Goal: Information Seeking & Learning: Compare options

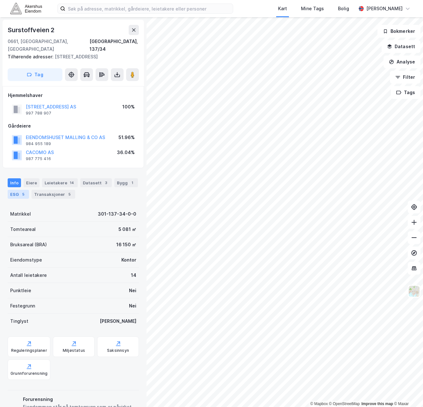
click at [18, 190] on div "ESG 5" at bounding box center [18, 194] width 21 height 9
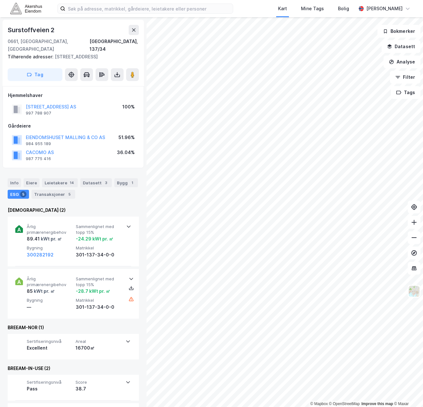
click at [98, 194] on div "Info Eiere Leietakere 14 Datasett 3 Bygg 1 ESG 5 Transaksjoner 5 Enova (2) Årli…" at bounding box center [73, 299] width 131 height 258
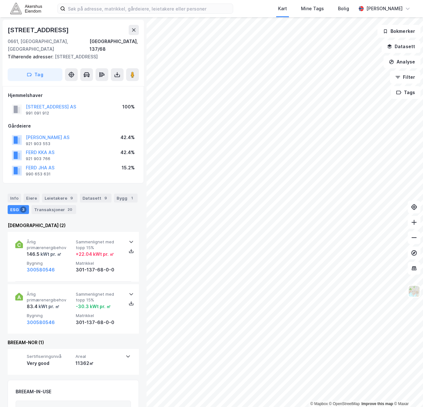
scroll to position [0, 0]
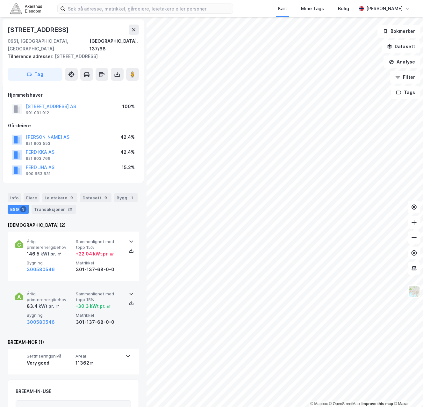
click at [46, 284] on div "Årlig primærenergibehov 83.4 kWt pr. ㎡ Sammenlignet med [PERSON_NAME] 15% -30.3…" at bounding box center [73, 308] width 116 height 49
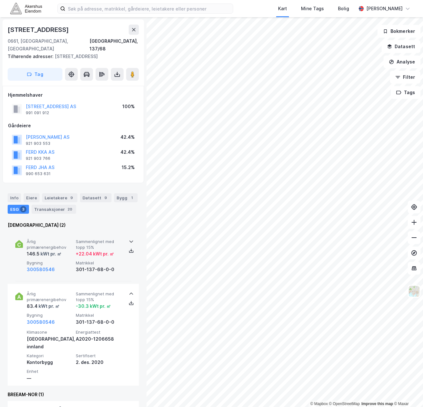
click at [57, 265] on div "300580546" at bounding box center [50, 269] width 47 height 8
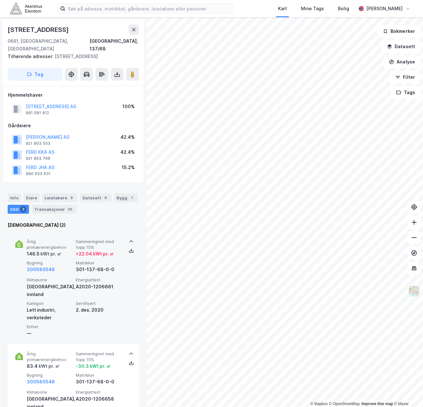
click at [56, 283] on div "Klimasone [GEOGRAPHIC_DATA], innland Energiattest A2020-1206661 Kategori Lett i…" at bounding box center [75, 307] width 96 height 60
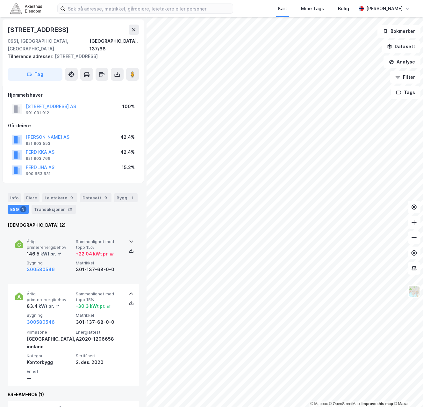
click at [56, 260] on span "Bygning" at bounding box center [50, 262] width 47 height 5
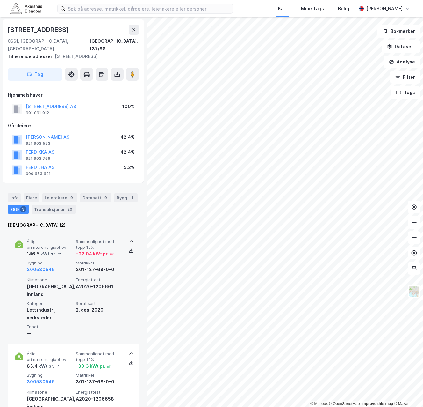
click at [65, 306] on div "Lett industri, verksteder" at bounding box center [50, 313] width 47 height 15
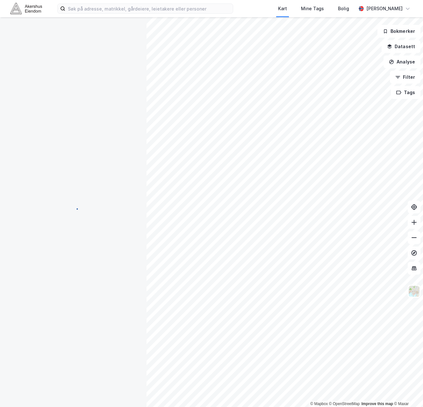
scroll to position [0, 0]
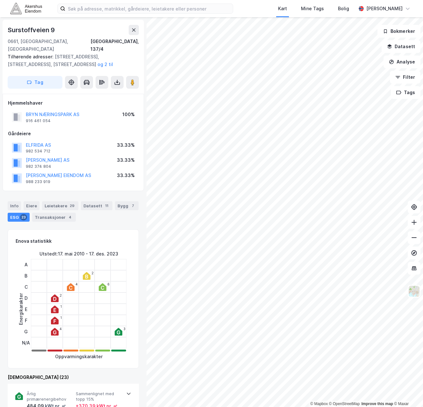
scroll to position [0, 0]
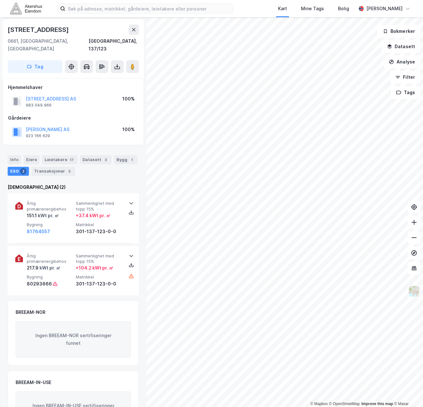
scroll to position [0, 0]
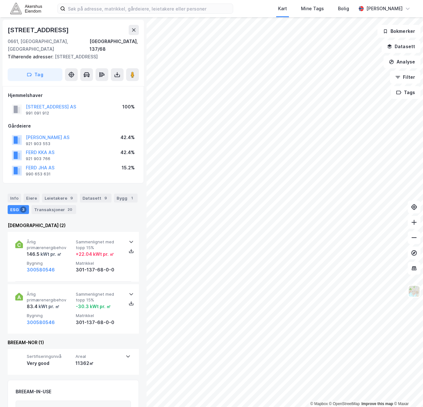
scroll to position [0, 0]
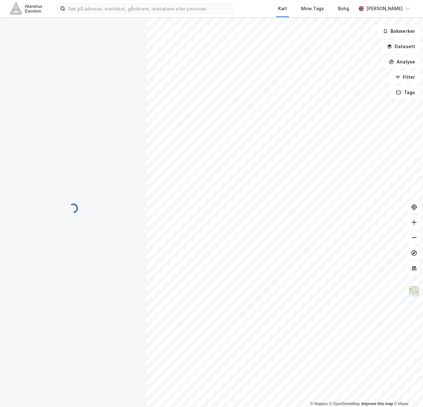
scroll to position [0, 0]
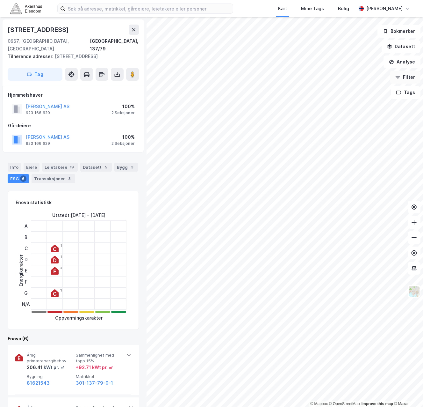
click at [406, 73] on button "Filter" at bounding box center [405, 77] width 31 height 13
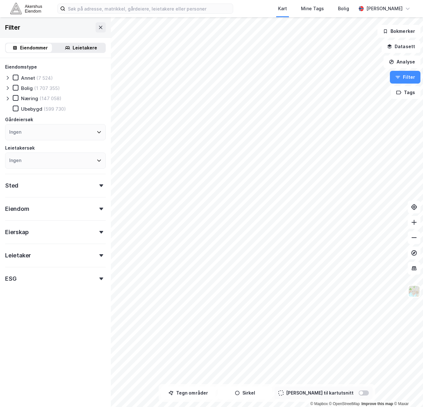
click at [95, 229] on div "Eierskap" at bounding box center [55, 229] width 101 height 18
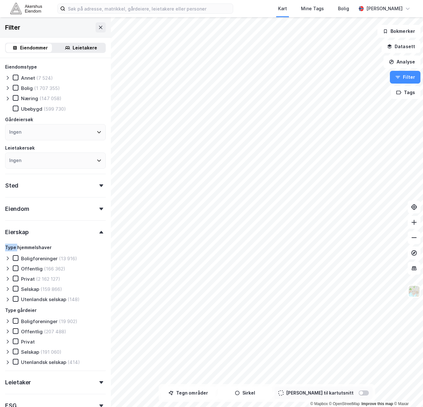
click at [95, 229] on div "Eierskap" at bounding box center [55, 229] width 101 height 18
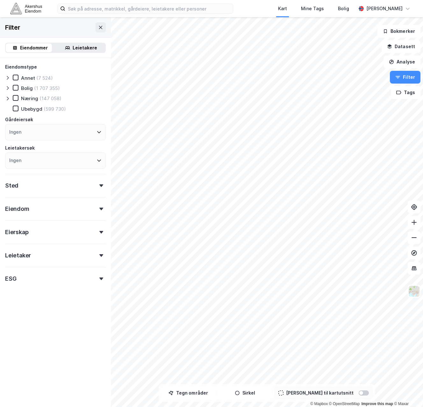
click at [99, 207] on div "Eiendom" at bounding box center [55, 206] width 101 height 18
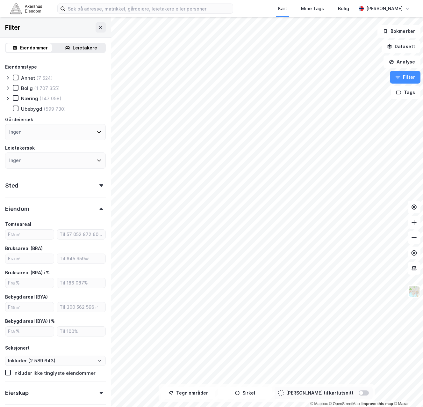
click at [99, 208] on icon at bounding box center [101, 208] width 4 height 3
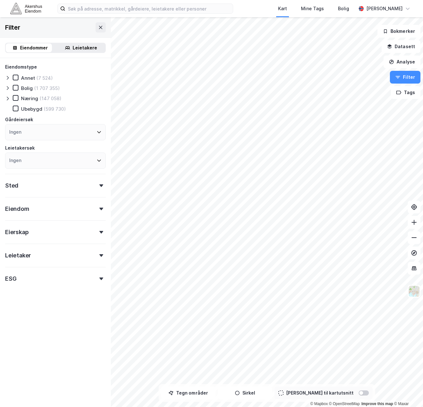
click at [5, 97] on icon at bounding box center [7, 98] width 5 height 5
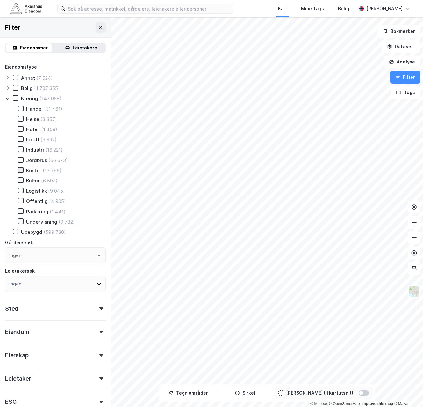
click at [21, 169] on icon at bounding box center [20, 170] width 4 height 4
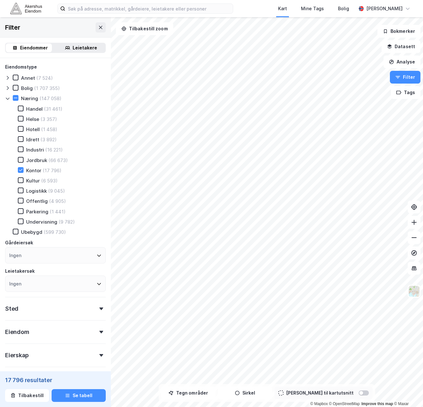
click at [8, 98] on icon at bounding box center [7, 98] width 5 height 5
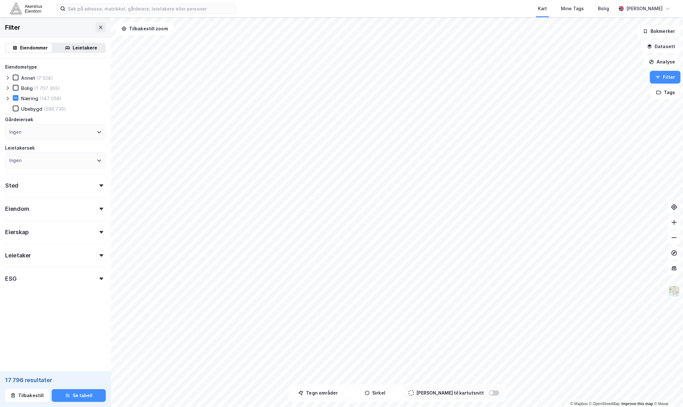
click at [95, 206] on div "Eiendom" at bounding box center [55, 206] width 101 height 18
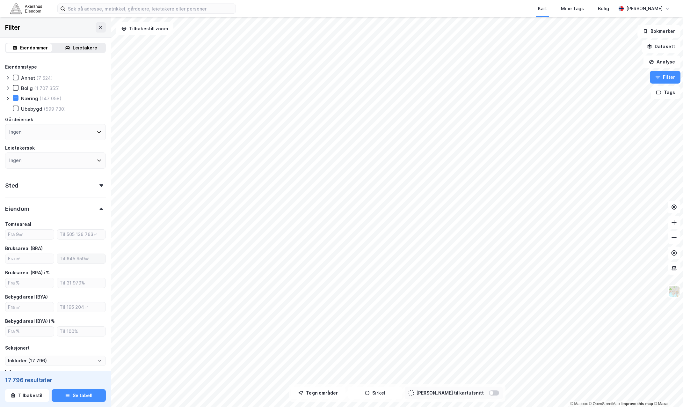
scroll to position [32, 0]
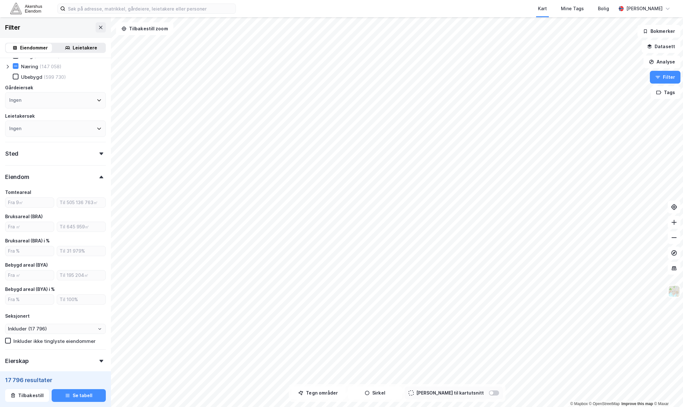
click at [99, 176] on icon at bounding box center [101, 177] width 4 height 3
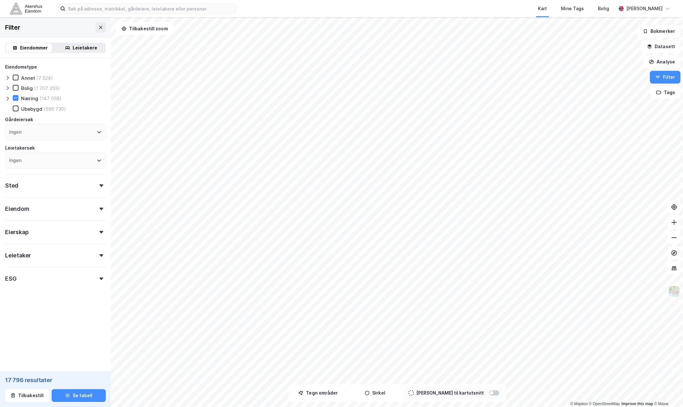
click at [98, 182] on div "Sted" at bounding box center [55, 183] width 101 height 18
click at [88, 213] on div "Ingen" at bounding box center [55, 213] width 101 height 16
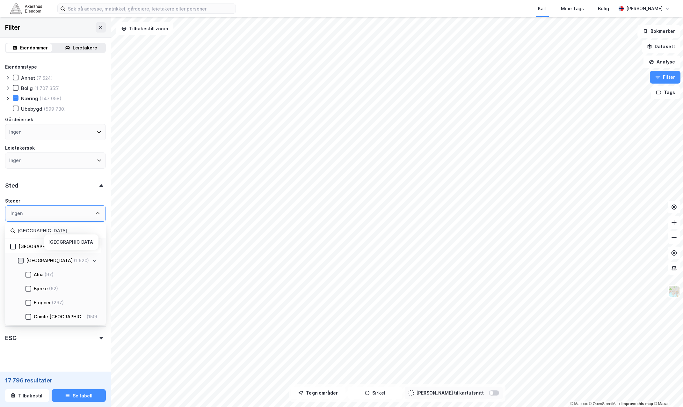
type input "[GEOGRAPHIC_DATA]"
click at [21, 261] on icon at bounding box center [20, 260] width 4 height 4
click at [101, 370] on div "Eiendomstype Annet (185) [PERSON_NAME] (50 253) Næring (4 891) [GEOGRAPHIC_DATA…" at bounding box center [55, 219] width 111 height 323
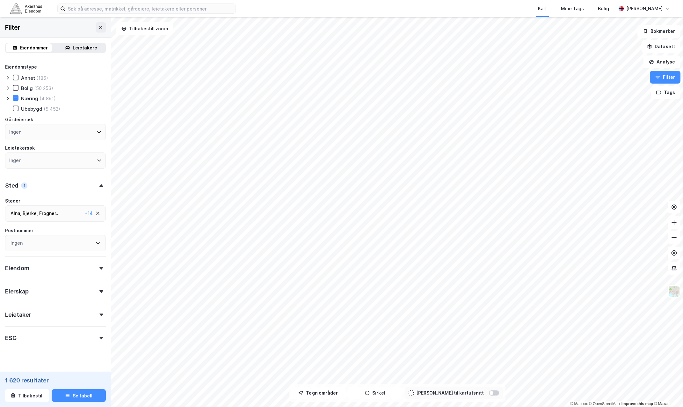
click at [99, 338] on icon at bounding box center [101, 338] width 4 height 3
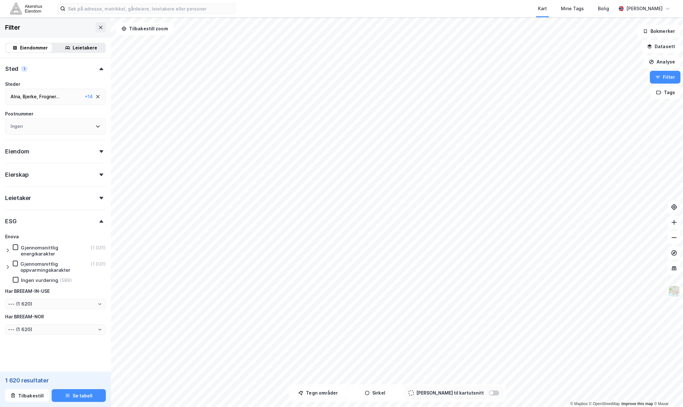
click at [8, 250] on icon at bounding box center [8, 250] width 2 height 4
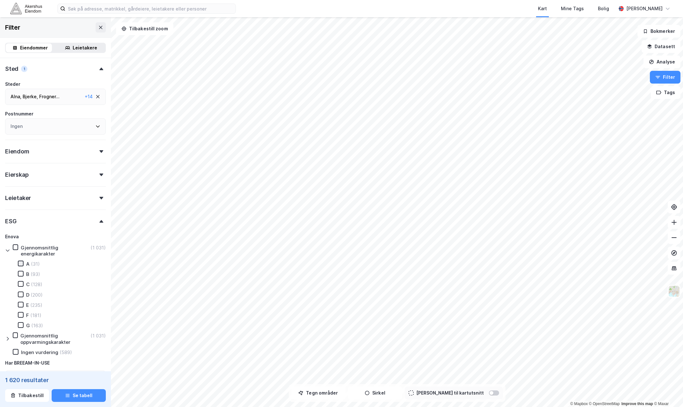
click at [19, 264] on icon at bounding box center [20, 263] width 4 height 4
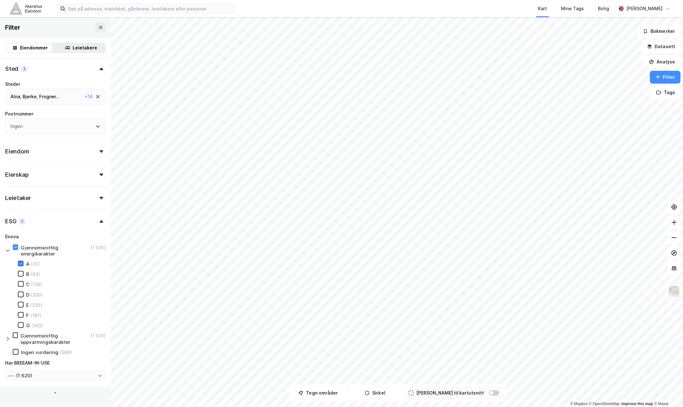
type input "--- (31)"
click at [20, 271] on div at bounding box center [21, 274] width 6 height 6
type input "--- (124)"
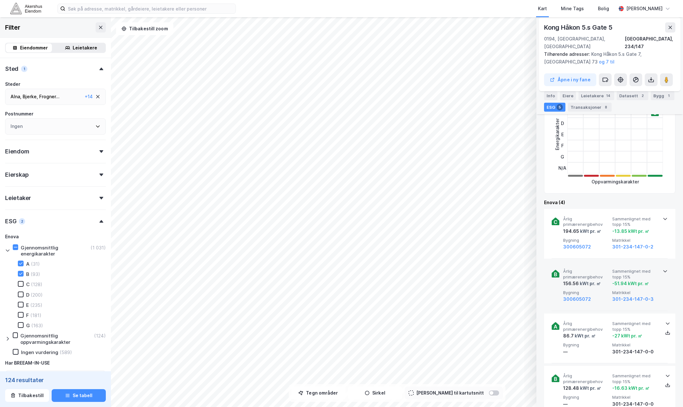
scroll to position [223, 0]
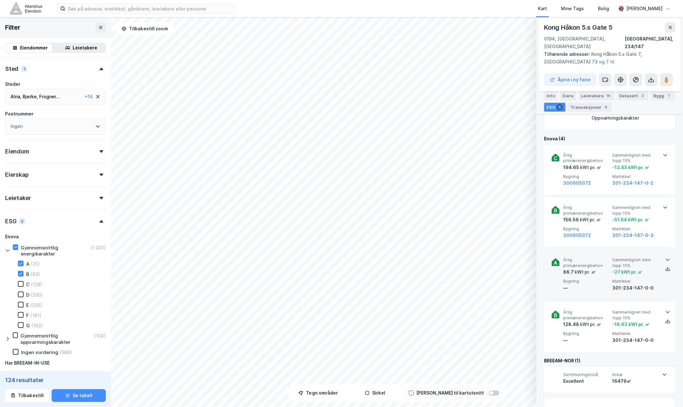
click at [423, 259] on span "Årlig primærenergibehov" at bounding box center [586, 262] width 47 height 11
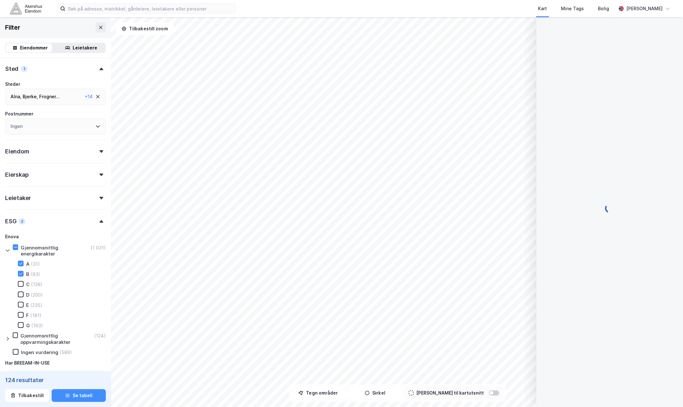
scroll to position [44, 0]
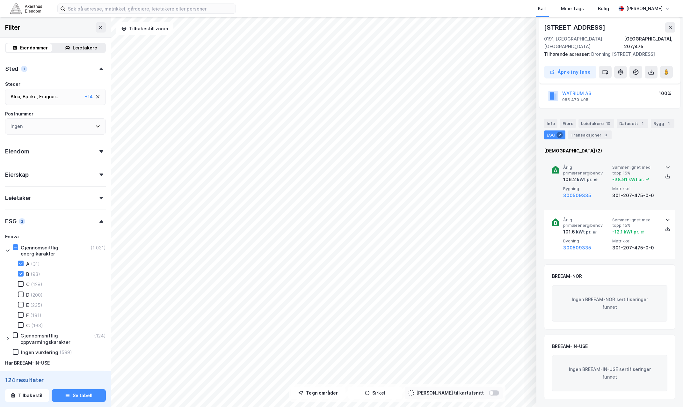
click at [423, 183] on div "106.2 kWt pr. ㎡" at bounding box center [580, 180] width 35 height 8
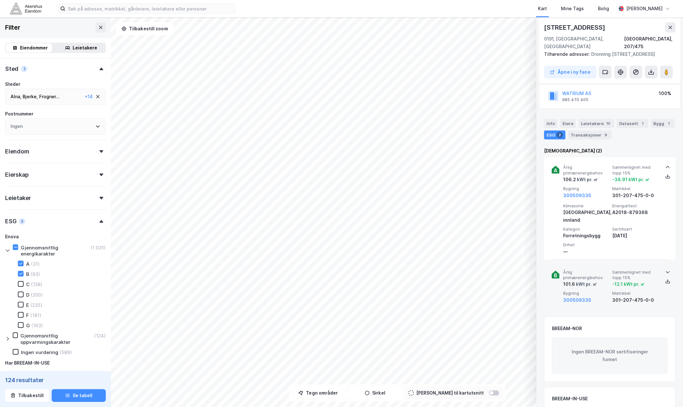
click at [423, 269] on span "Årlig primærenergibehov" at bounding box center [586, 274] width 47 height 11
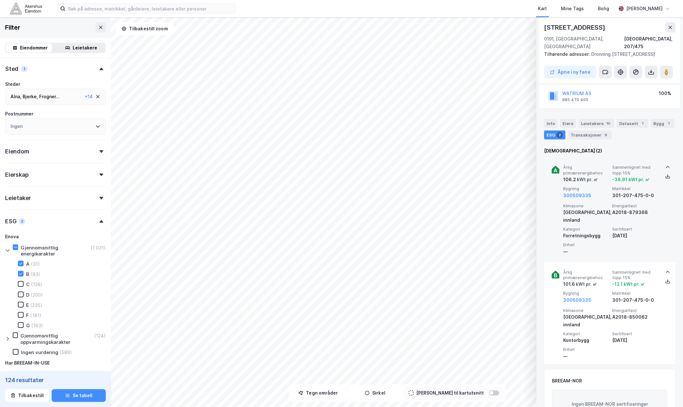
click at [423, 182] on div "106.2 kWt pr. ㎡" at bounding box center [580, 180] width 35 height 8
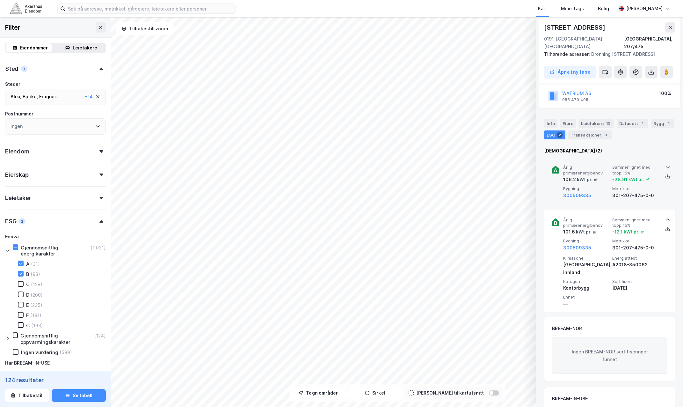
click at [423, 173] on span "Årlig primærenergibehov" at bounding box center [586, 169] width 47 height 11
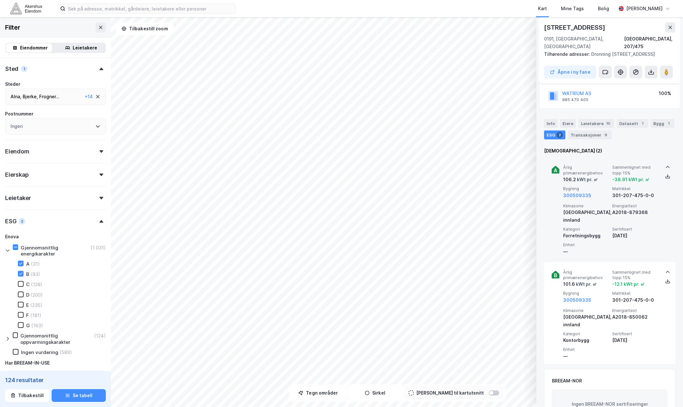
scroll to position [0, 0]
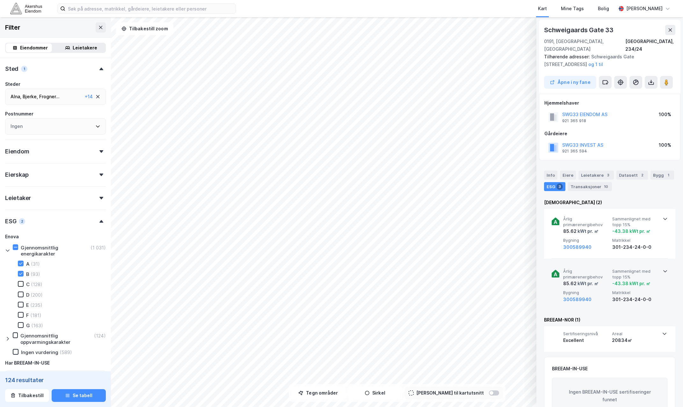
click at [423, 270] on span "Årlig primærenergibehov" at bounding box center [586, 273] width 47 height 11
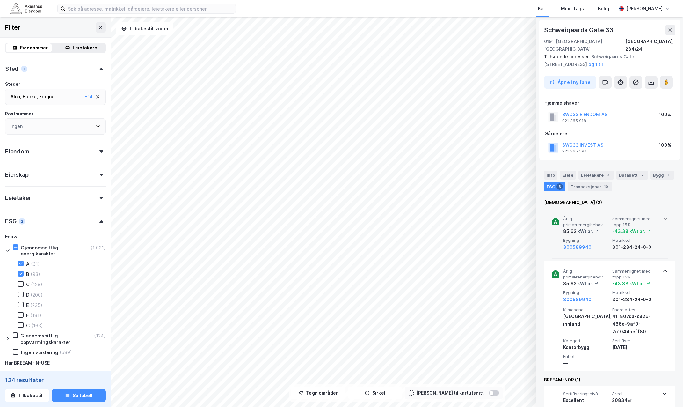
click at [423, 209] on div "Årlig primærenergibehov 85.62 kWt pr. ㎡ Sammenlignet med [PERSON_NAME] 15% -43.…" at bounding box center [610, 234] width 116 height 50
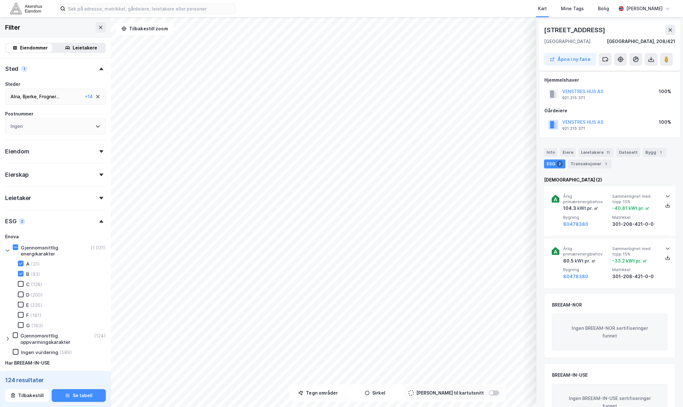
scroll to position [7, 0]
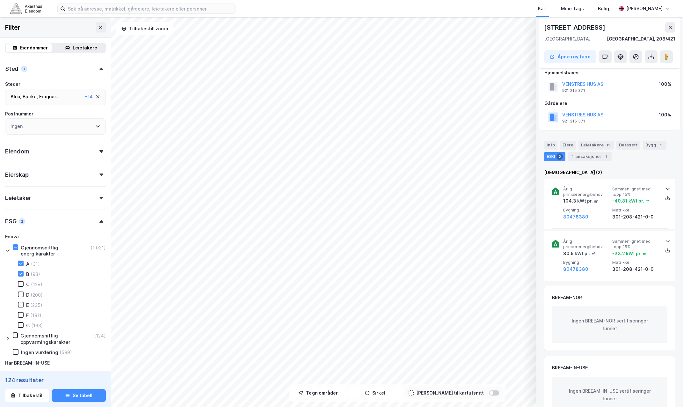
click at [20, 259] on div "Gjennomsnittlig energikarakter (1 031) A (31) B (93) C (128) D (200) E (235) F …" at bounding box center [55, 286] width 101 height 84
click at [20, 263] on icon at bounding box center [20, 263] width 4 height 4
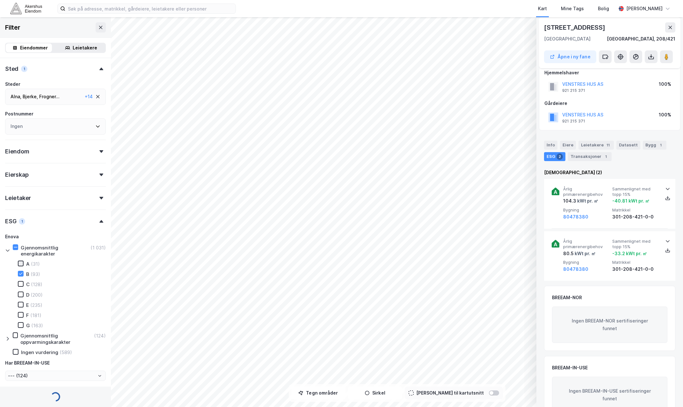
type input "--- (93)"
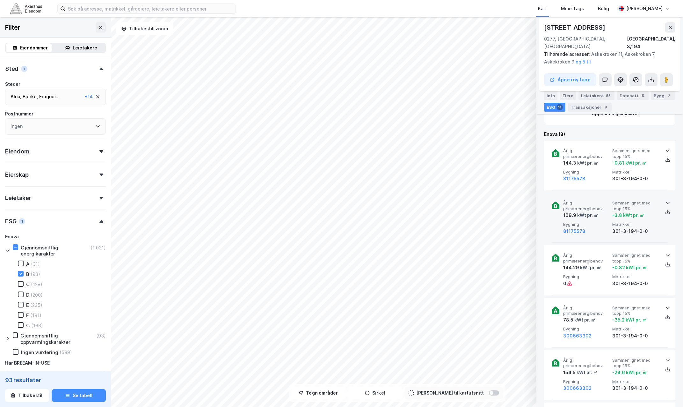
scroll to position [326, 0]
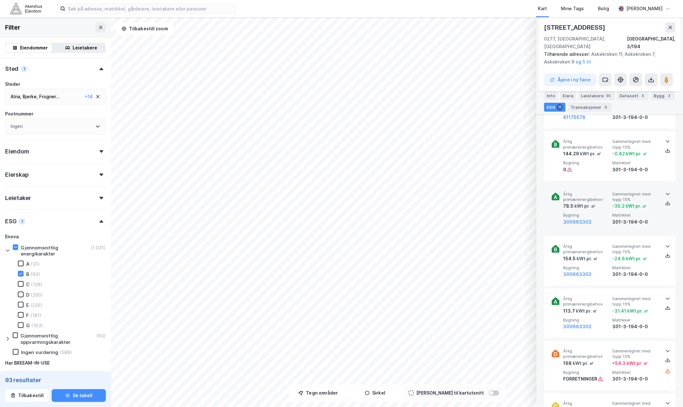
click at [423, 202] on div "kWt pr. ㎡" at bounding box center [584, 206] width 22 height 8
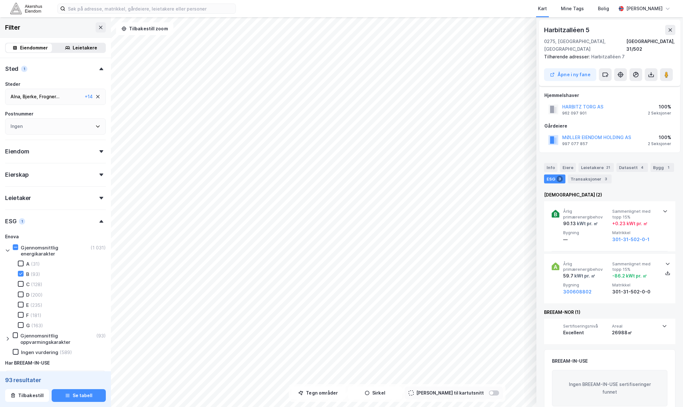
scroll to position [7, 0]
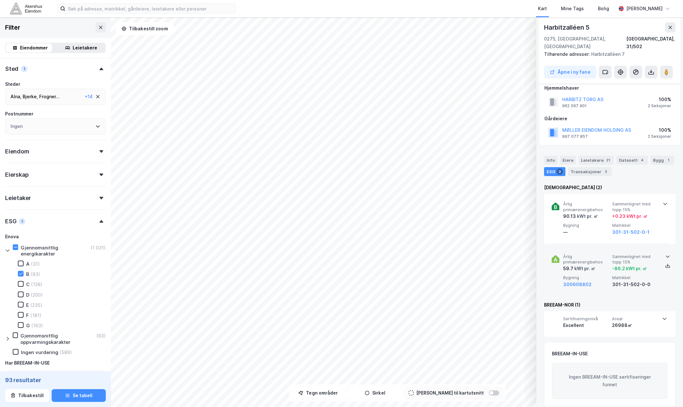
click at [423, 265] on div "kWt pr. ㎡" at bounding box center [584, 269] width 22 height 8
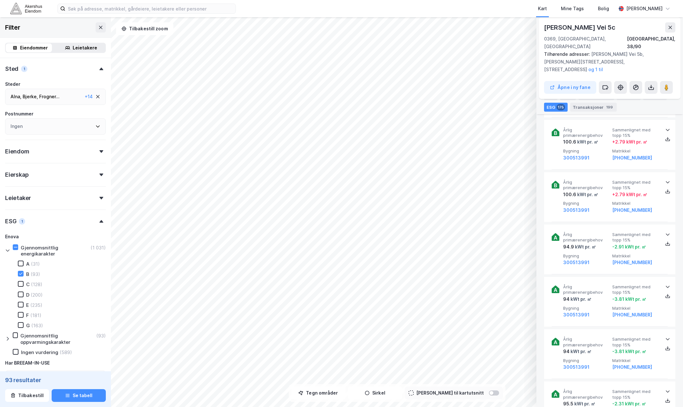
scroll to position [4270, 0]
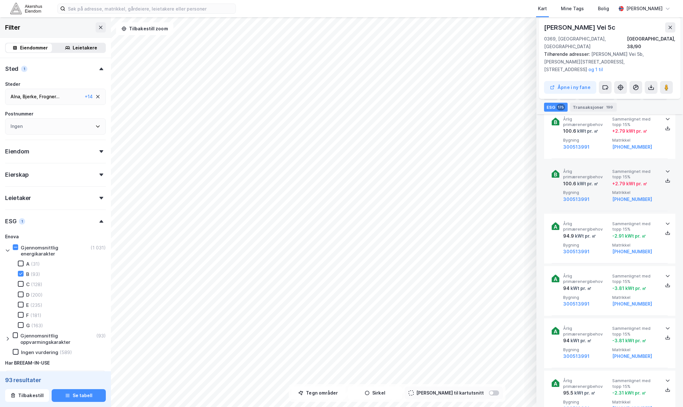
click at [423, 190] on span "Bygning" at bounding box center [586, 192] width 47 height 5
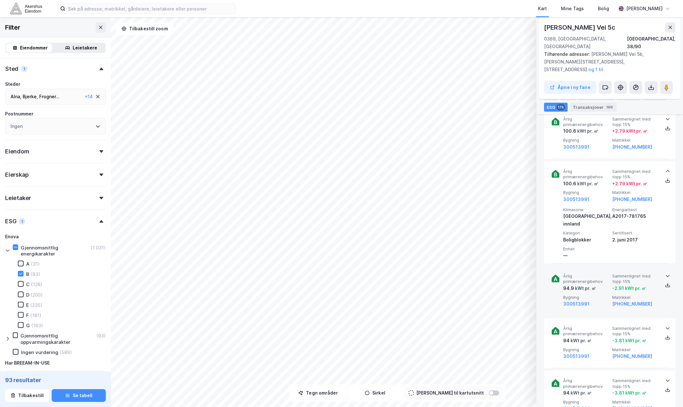
click at [423, 273] on span "Årlig primærenergibehov" at bounding box center [586, 278] width 47 height 11
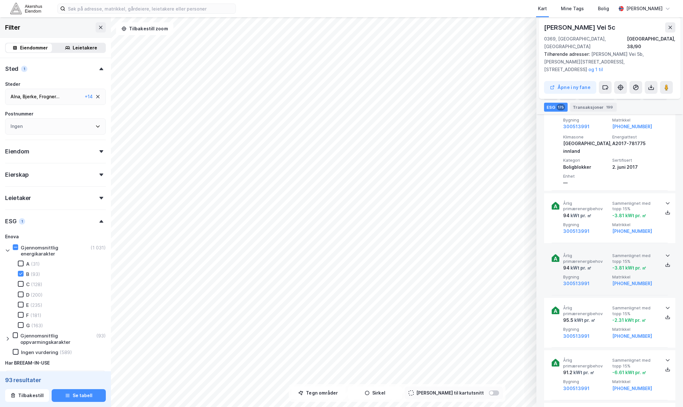
scroll to position [4462, 0]
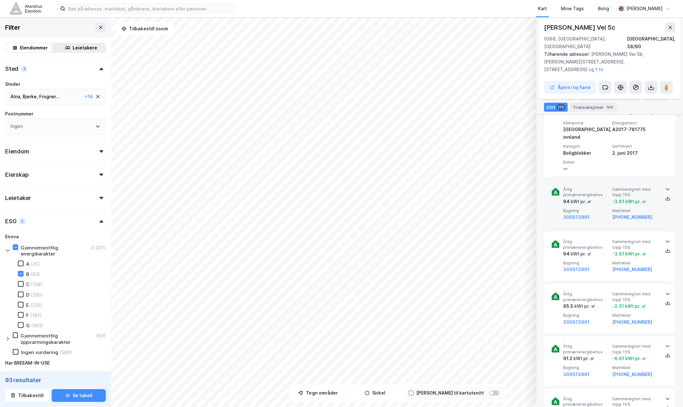
click at [423, 186] on span "Årlig primærenergibehov" at bounding box center [586, 191] width 47 height 11
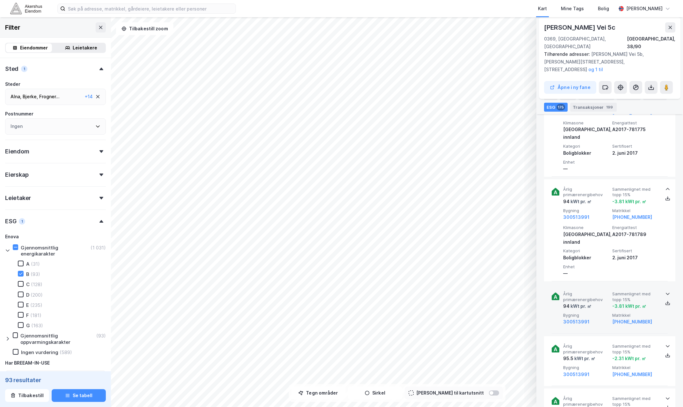
click at [423, 302] on div "kWt pr. ㎡" at bounding box center [580, 306] width 22 height 8
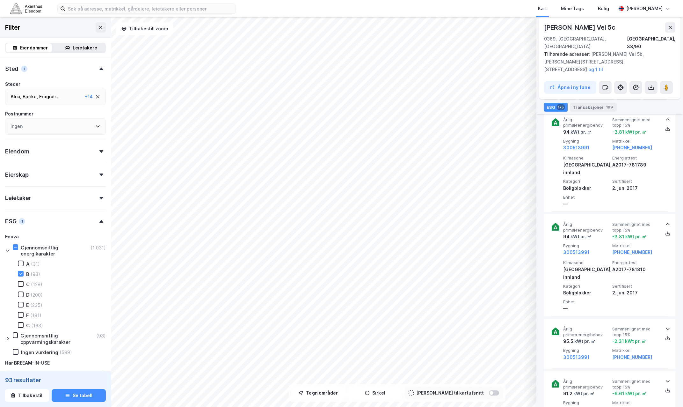
scroll to position [4717, 0]
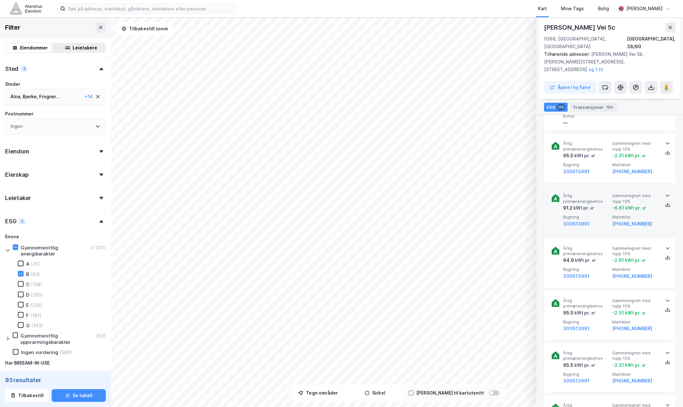
click at [423, 193] on span "Årlig primærenergibehov" at bounding box center [586, 198] width 47 height 11
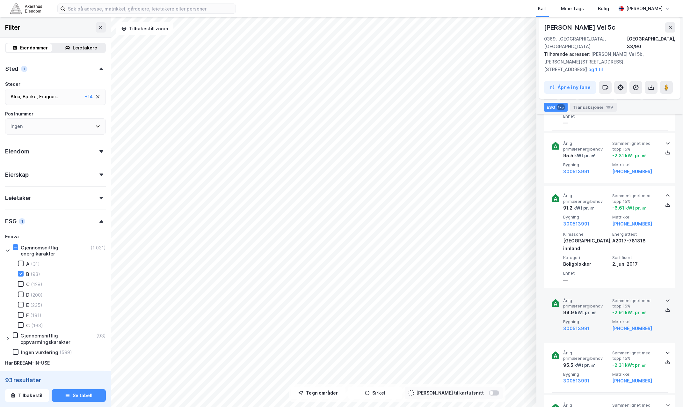
click at [423, 308] on div "kWt pr. ㎡" at bounding box center [585, 312] width 22 height 8
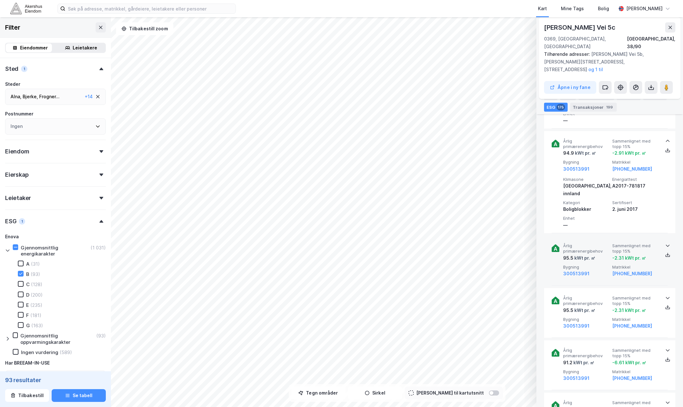
click at [423, 243] on span "Årlig primærenergibehov" at bounding box center [586, 248] width 47 height 11
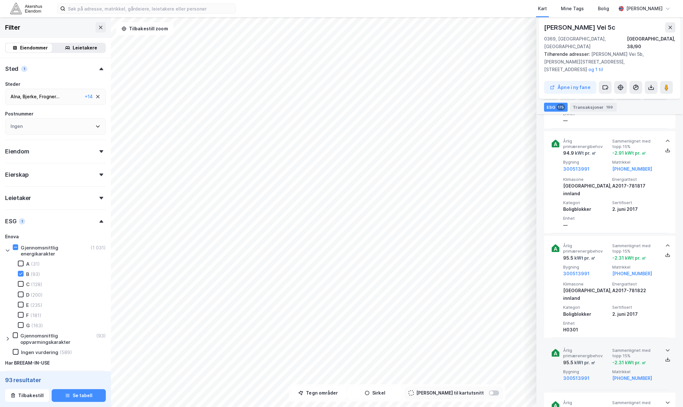
click at [423, 359] on div "kWt pr. ㎡" at bounding box center [584, 363] width 22 height 8
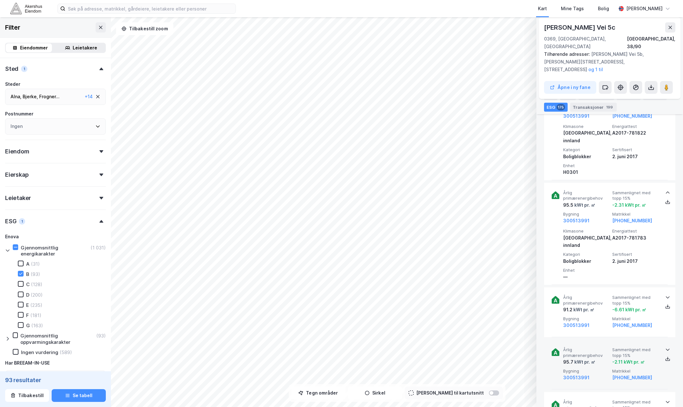
scroll to position [5067, 0]
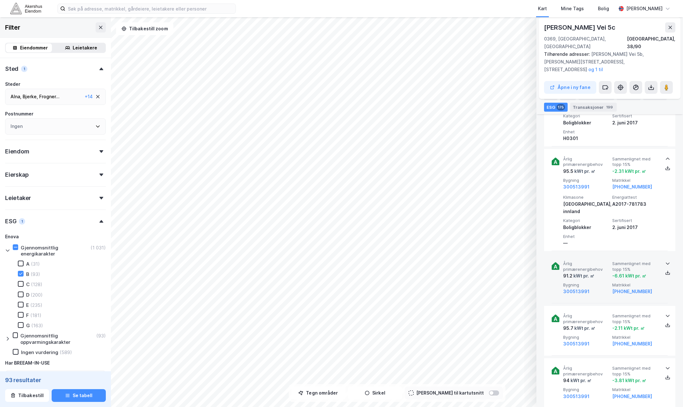
click at [423, 261] on span "Årlig primærenergibehov" at bounding box center [586, 266] width 47 height 11
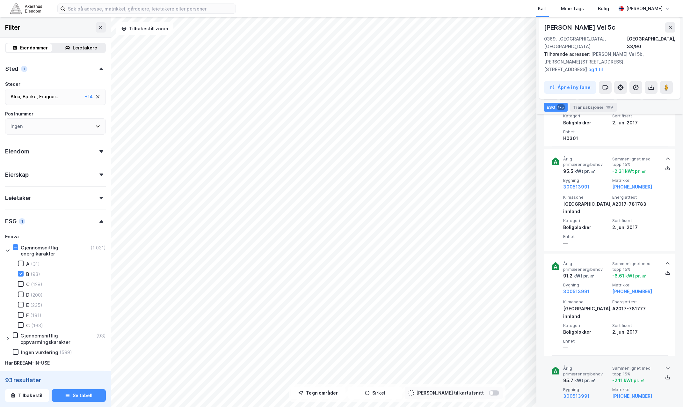
click at [423, 376] on div "kWt pr. ㎡" at bounding box center [584, 380] width 22 height 8
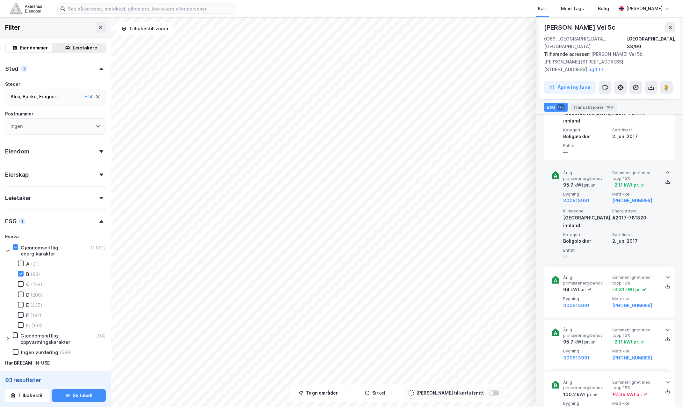
scroll to position [5322, 0]
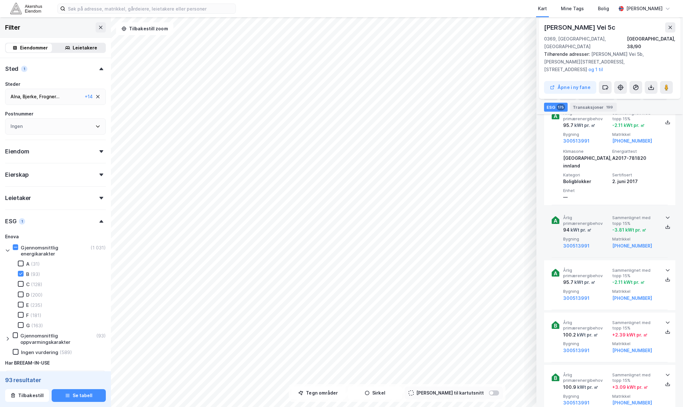
click at [423, 215] on span "Årlig primærenergibehov" at bounding box center [586, 220] width 47 height 11
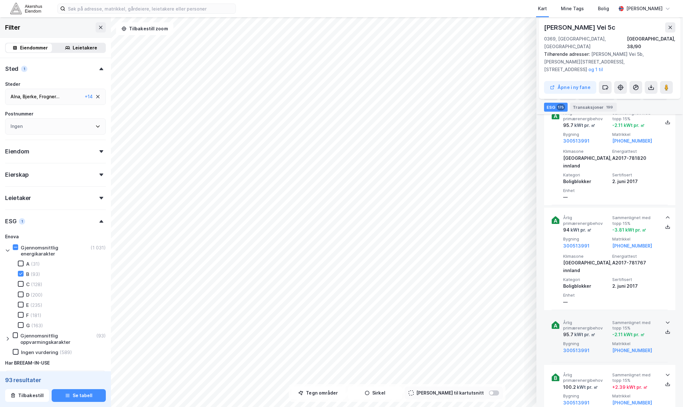
click at [423, 320] on span "Årlig primærenergibehov" at bounding box center [586, 325] width 47 height 11
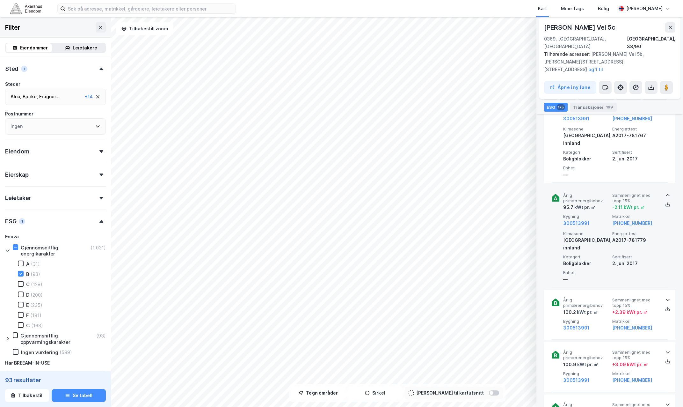
scroll to position [5450, 0]
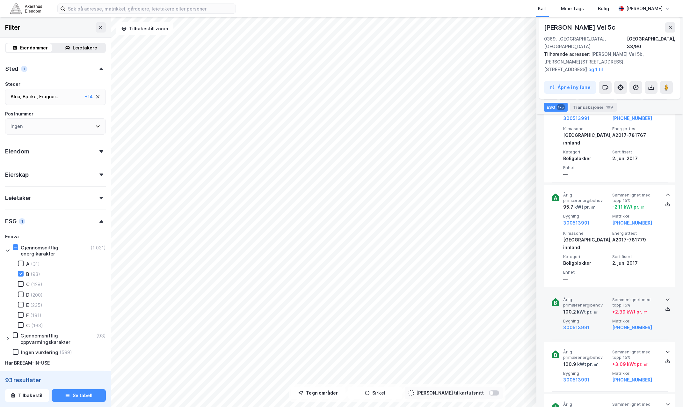
click at [423, 297] on span "Årlig primærenergibehov" at bounding box center [586, 302] width 47 height 11
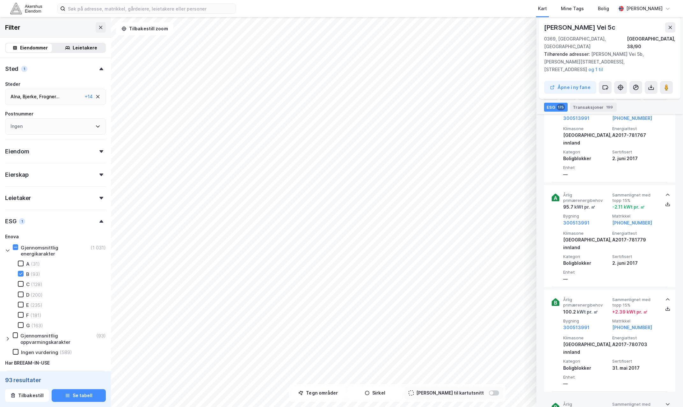
click at [423, 401] on span "Årlig primærenergibehov" at bounding box center [586, 406] width 47 height 11
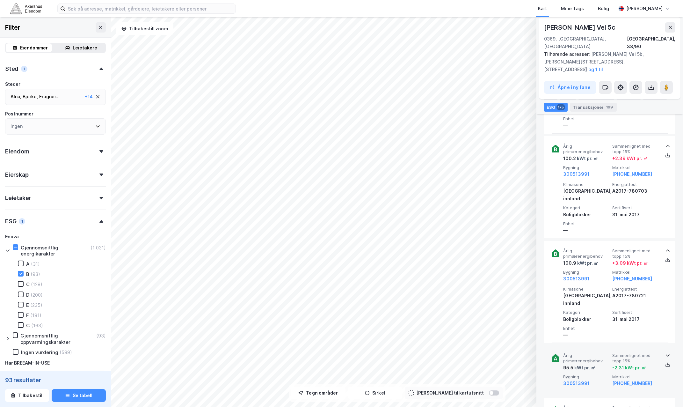
scroll to position [5609, 0]
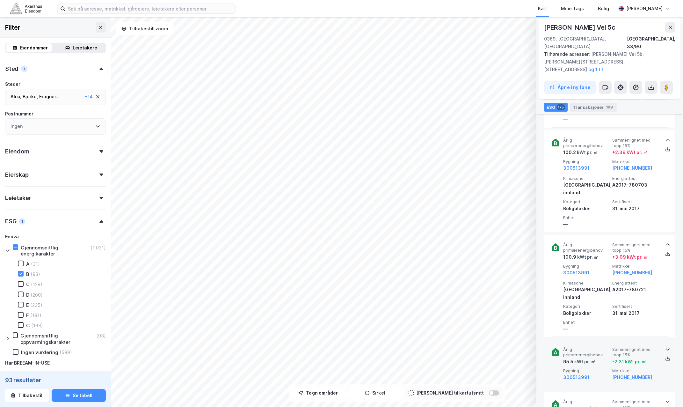
click at [423, 339] on div "Årlig primærenergibehov 95.5 kWt pr. ㎡ Sammenlignet med [PERSON_NAME] 15% -2.31…" at bounding box center [610, 364] width 116 height 50
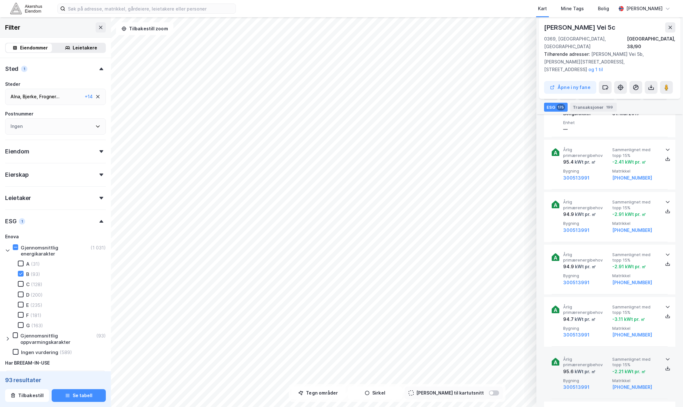
scroll to position [6023, 0]
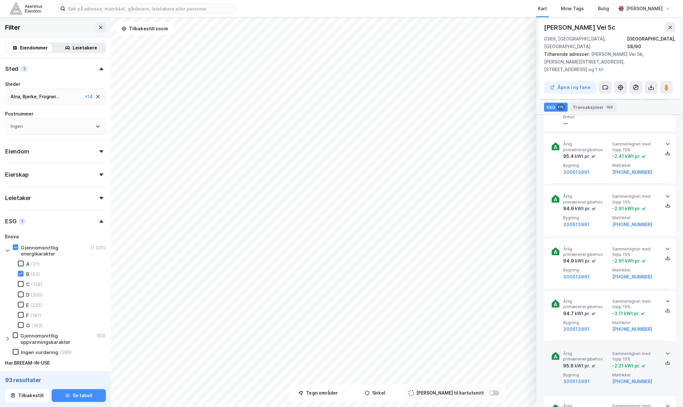
click at [423, 351] on span "Årlig primærenergibehov" at bounding box center [586, 356] width 47 height 11
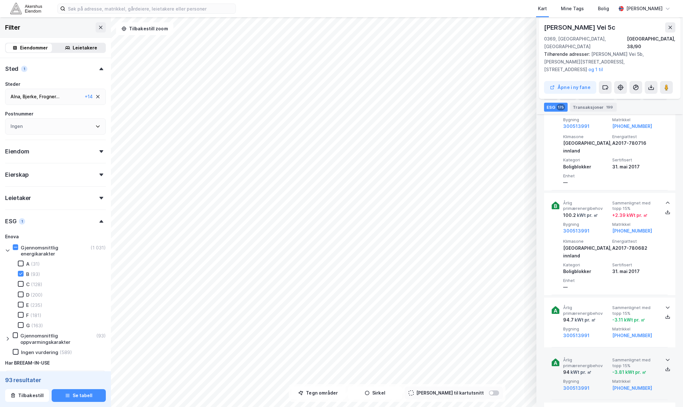
click at [423, 357] on span "Årlig primærenergibehov" at bounding box center [586, 362] width 47 height 11
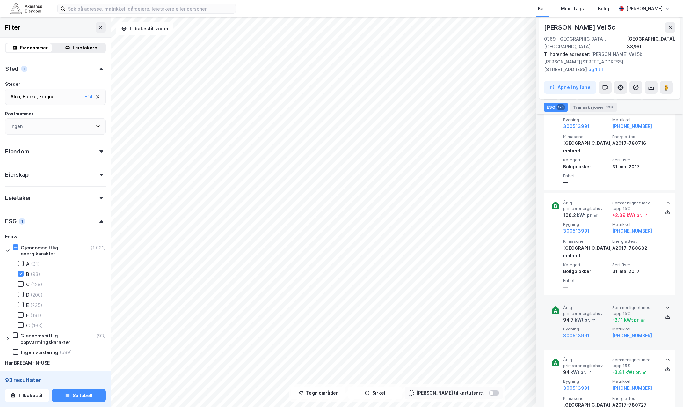
click at [423, 305] on span "Årlig primærenergibehov" at bounding box center [586, 310] width 47 height 11
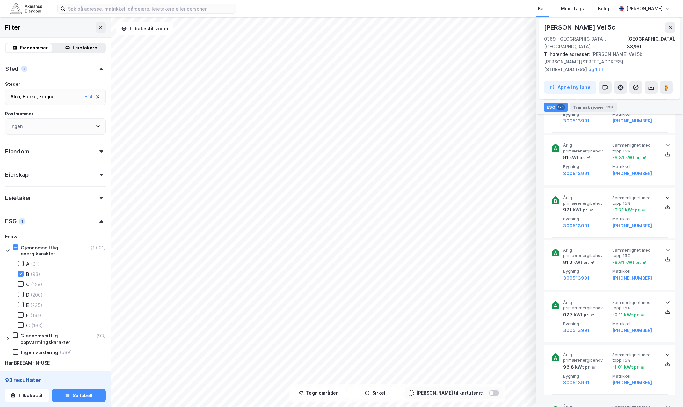
scroll to position [6947, 0]
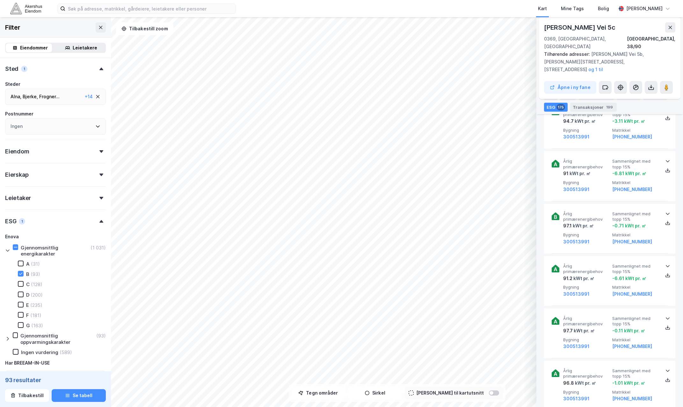
click at [423, 368] on span "Årlig primærenergibehov" at bounding box center [586, 373] width 47 height 11
click at [423, 316] on span "Årlig primærenergibehov" at bounding box center [586, 321] width 47 height 11
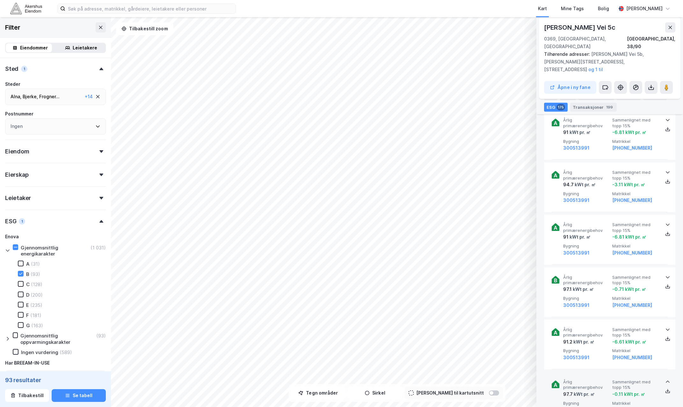
scroll to position [6884, 0]
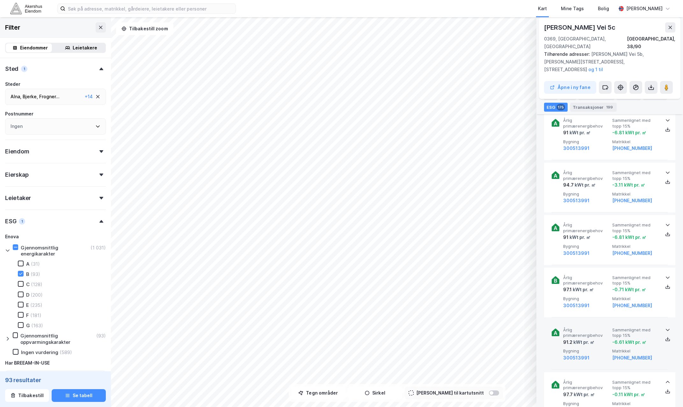
click at [423, 327] on span "Årlig primærenergibehov" at bounding box center [586, 332] width 47 height 11
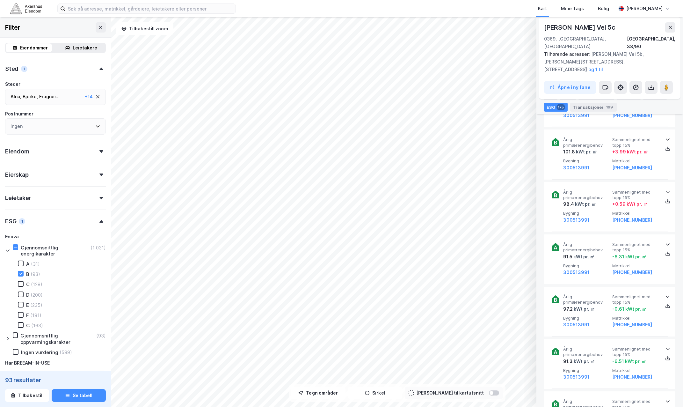
scroll to position [9782, 0]
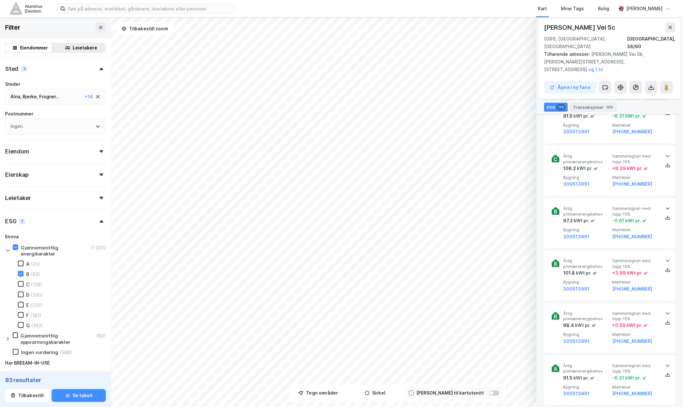
scroll to position [9718, 0]
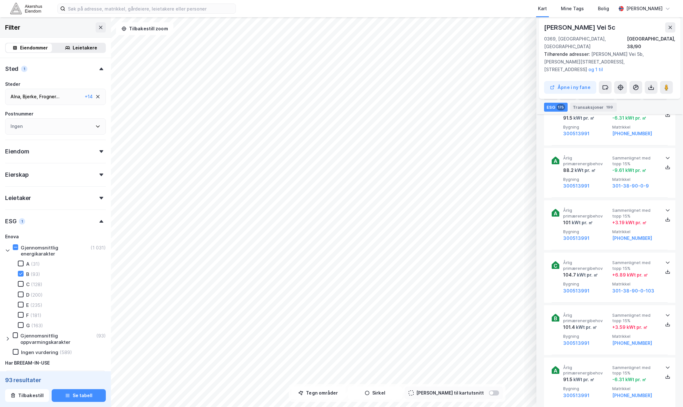
scroll to position [9272, 0]
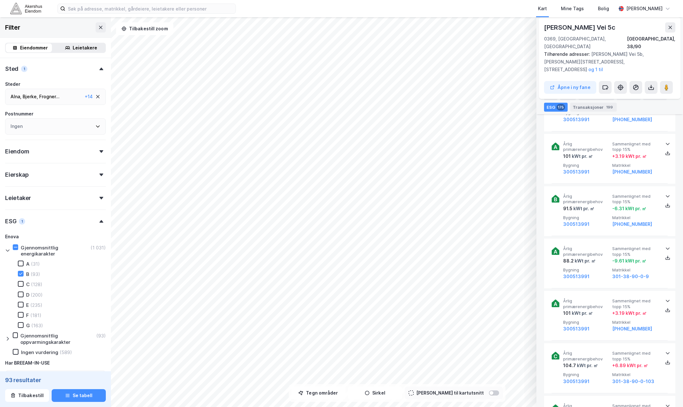
scroll to position [9208, 0]
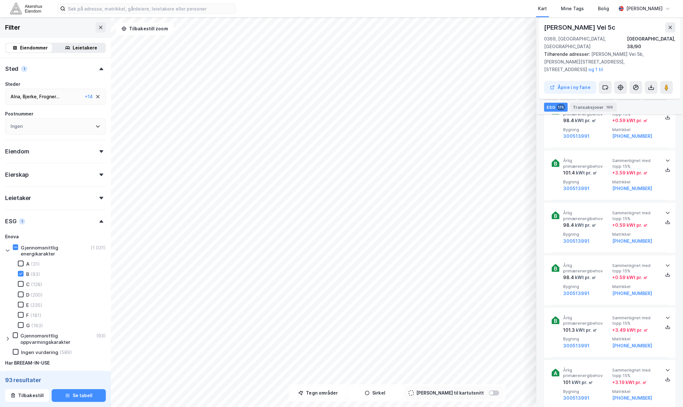
scroll to position [8985, 0]
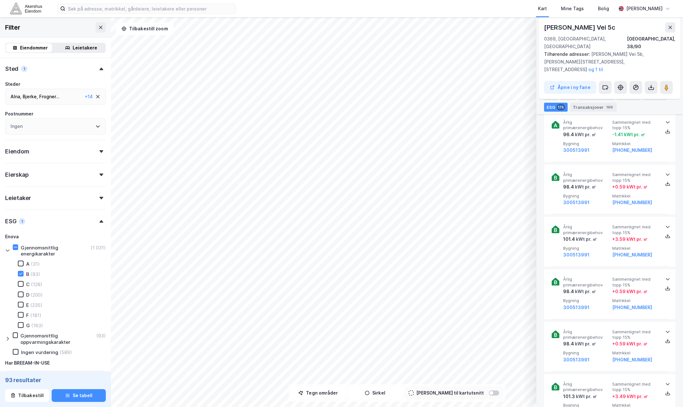
scroll to position [8921, 0]
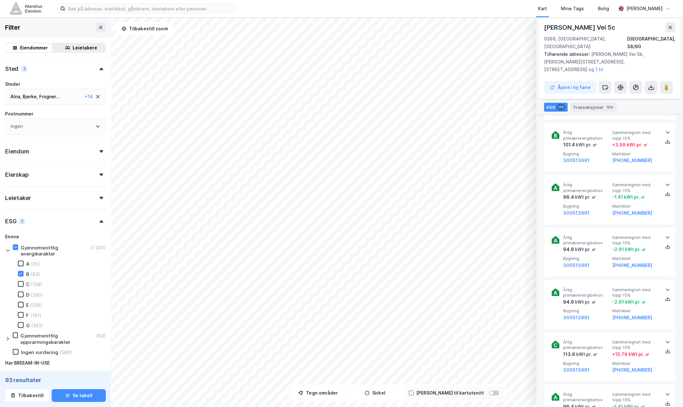
scroll to position [8635, 0]
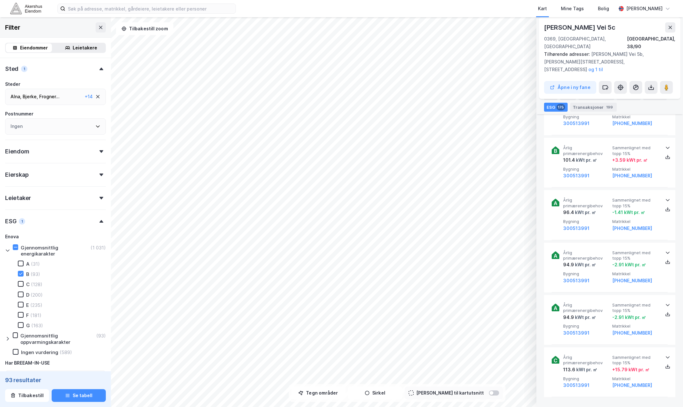
click at [423, 406] on span "Årlig primærenergibehov" at bounding box center [586, 412] width 47 height 11
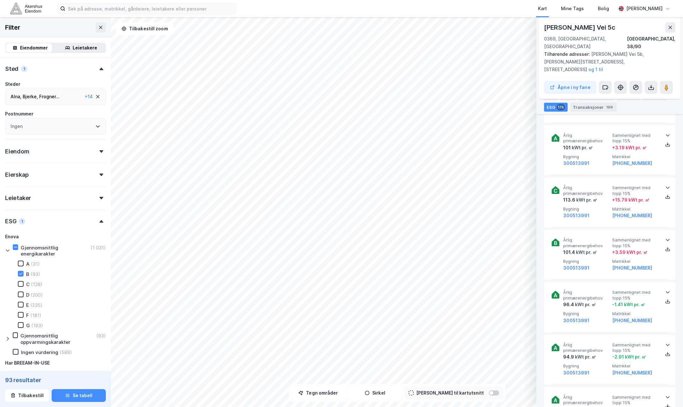
scroll to position [8539, 0]
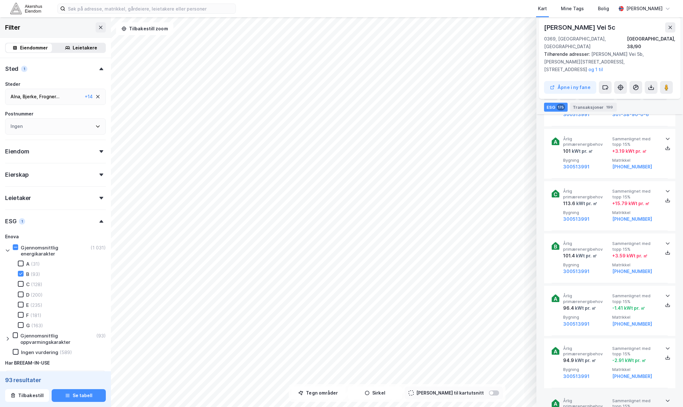
click at [423, 398] on span "Årlig primærenergibehov" at bounding box center [586, 403] width 47 height 11
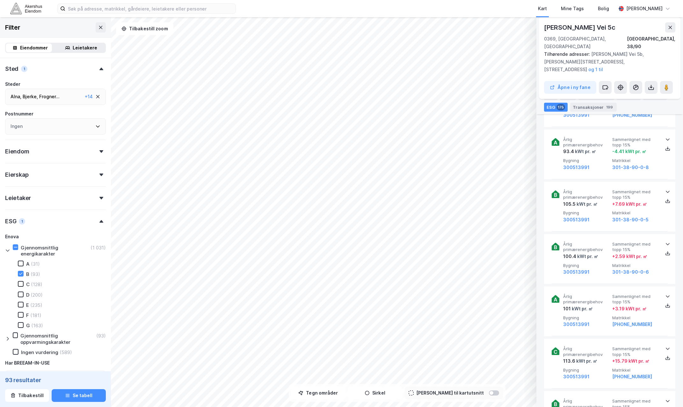
scroll to position [8380, 0]
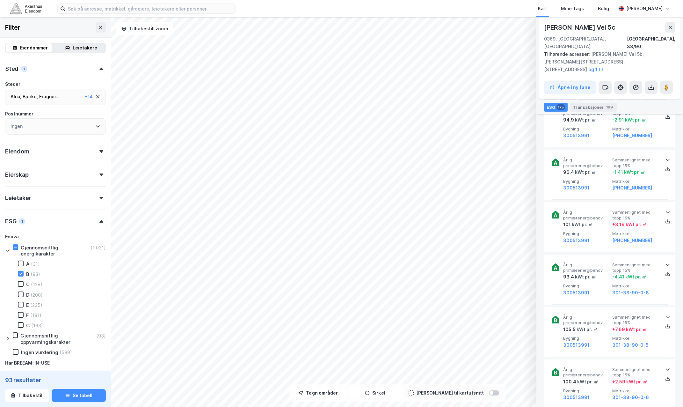
scroll to position [8220, 0]
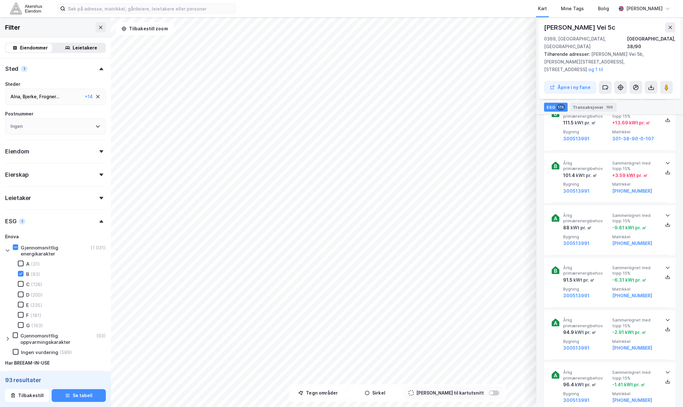
scroll to position [8029, 0]
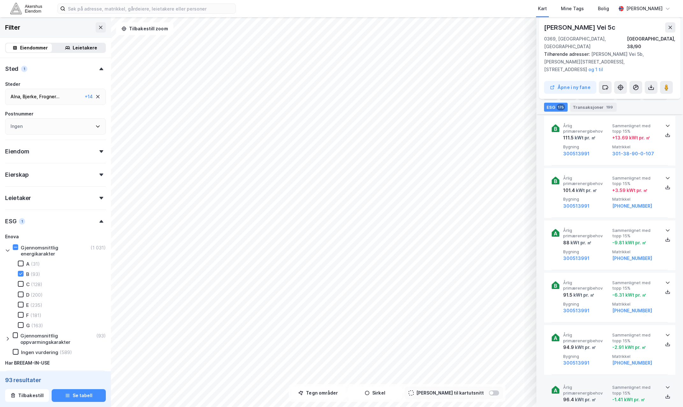
click at [423, 384] on span "Årlig primærenergibehov" at bounding box center [586, 389] width 47 height 11
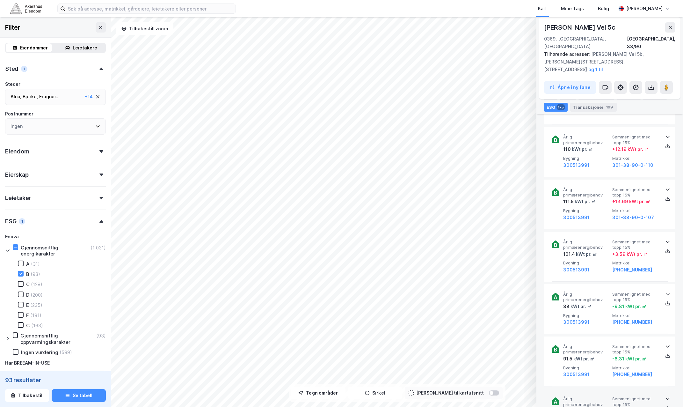
click at [423, 396] on span "Årlig primærenergibehov" at bounding box center [586, 401] width 47 height 11
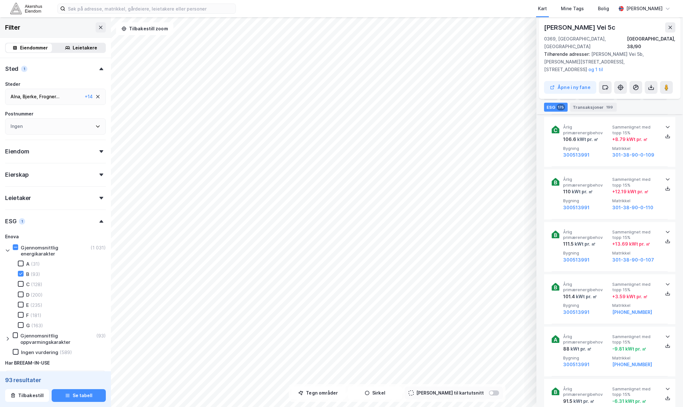
scroll to position [7838, 0]
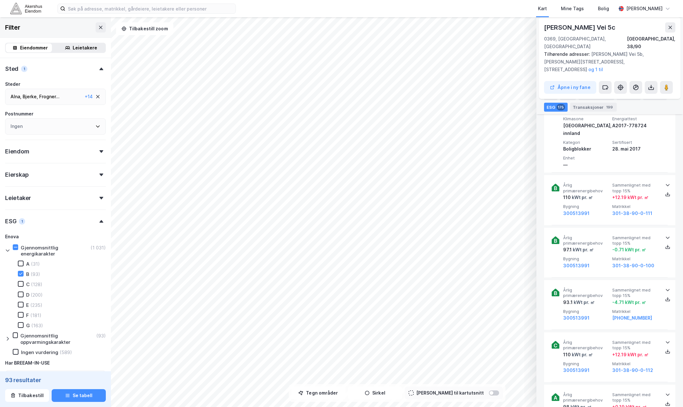
scroll to position [7519, 0]
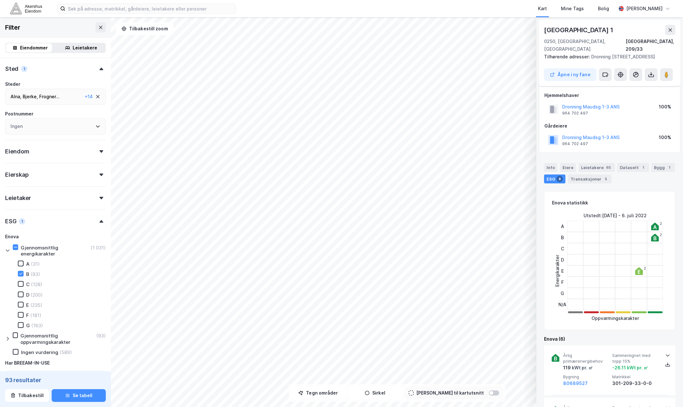
scroll to position [339, 0]
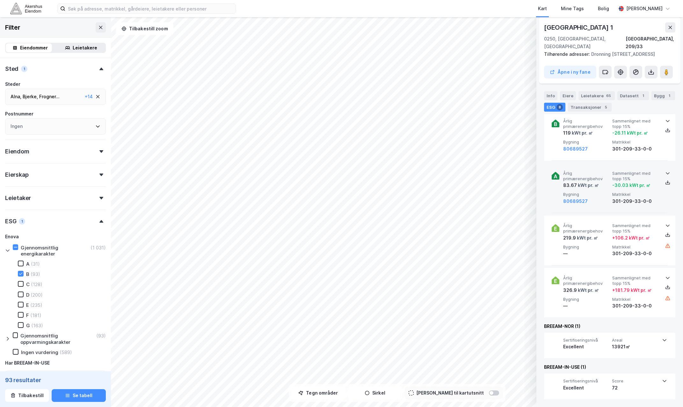
click at [423, 180] on span "Årlig primærenergibehov" at bounding box center [586, 175] width 47 height 11
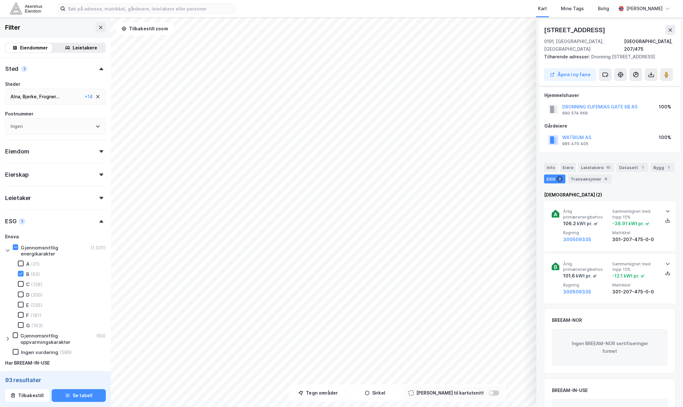
scroll to position [6, 0]
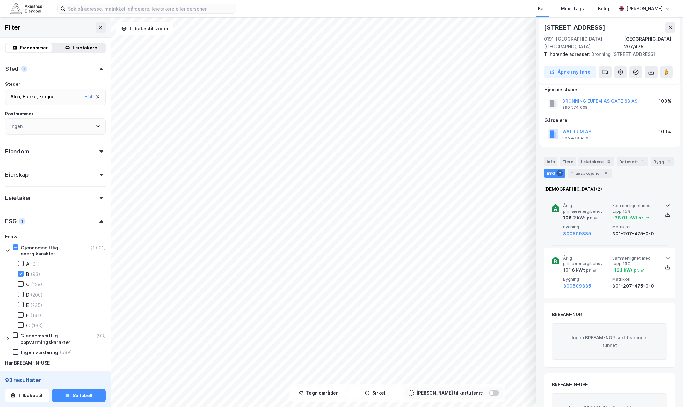
click at [423, 214] on div "kWt pr. ㎡" at bounding box center [587, 218] width 22 height 8
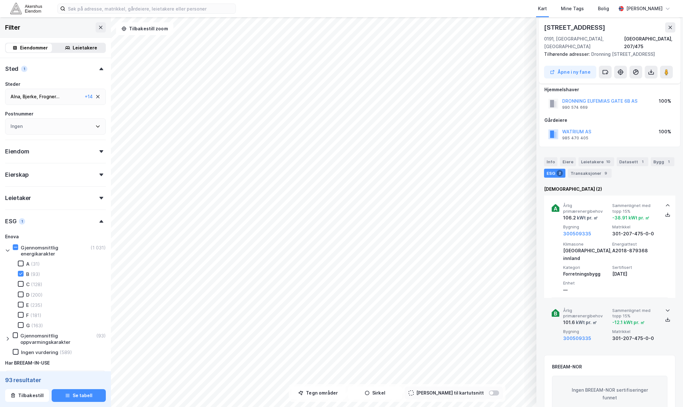
click at [423, 308] on span "Årlig primærenergibehov" at bounding box center [586, 313] width 47 height 11
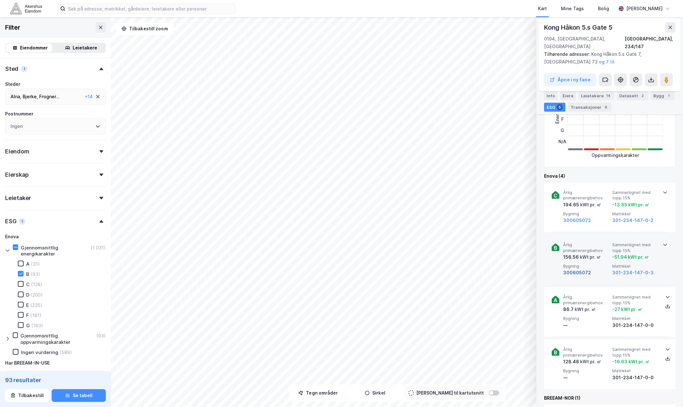
scroll to position [261, 0]
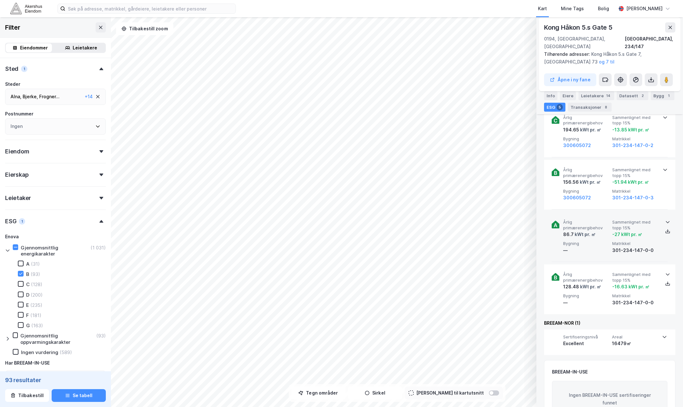
click at [423, 212] on div "Årlig primærenergibehov 86.7 kWt pr. ㎡ Sammenlignet med [PERSON_NAME] 15% -27 k…" at bounding box center [610, 237] width 116 height 50
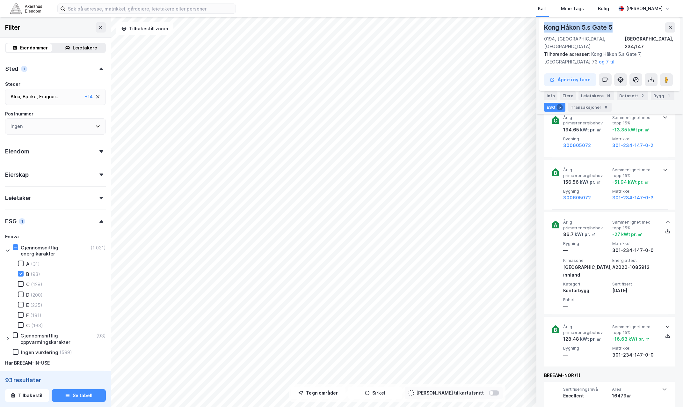
drag, startPoint x: 626, startPoint y: 29, endPoint x: 544, endPoint y: 31, distance: 82.2
click at [423, 31] on div "Kong Håkon 5.s Gate [GEOGRAPHIC_DATA]/147 Tilhørende adresser: Kong [PERSON_NAM…" at bounding box center [609, 54] width 141 height 74
copy div "Kong Håkon 5.s Gate 5"
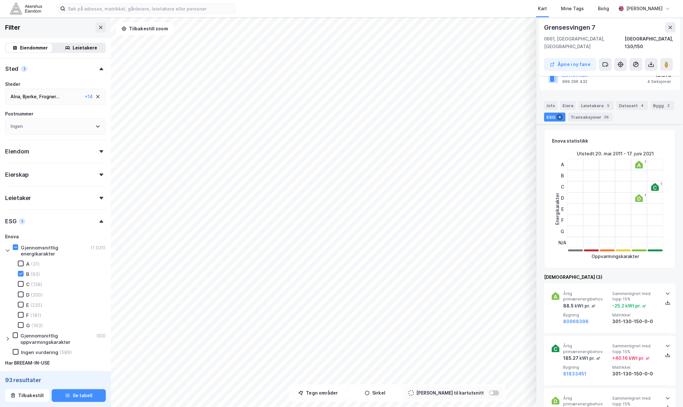
scroll to position [192, 0]
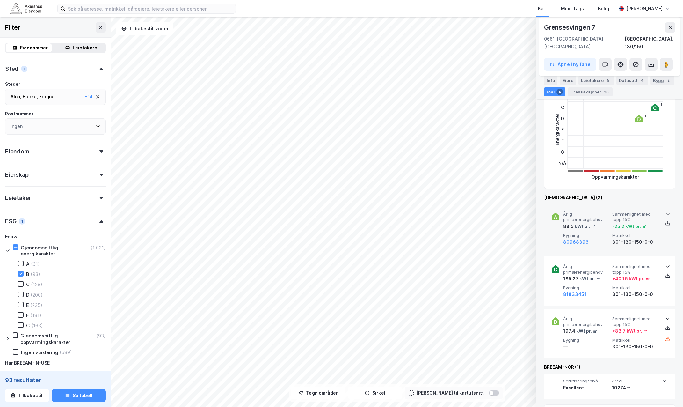
click at [423, 211] on span "Årlig primærenergibehov" at bounding box center [586, 216] width 47 height 11
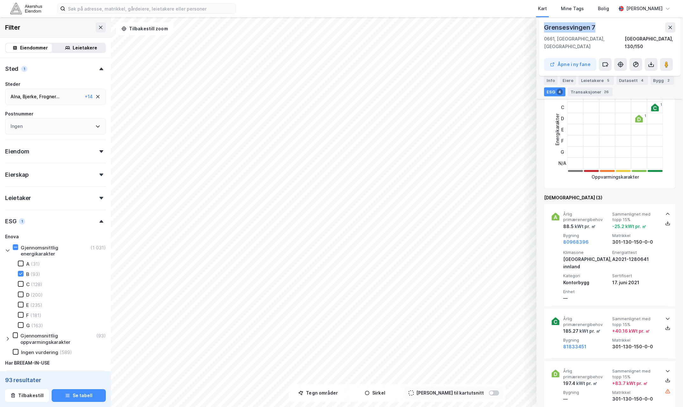
drag, startPoint x: 593, startPoint y: 26, endPoint x: 540, endPoint y: 28, distance: 53.9
click at [423, 28] on div "[STREET_ADDRESS], 130/150 Åpne i ny fane" at bounding box center [609, 46] width 141 height 59
copy div "Grensesvingen 7"
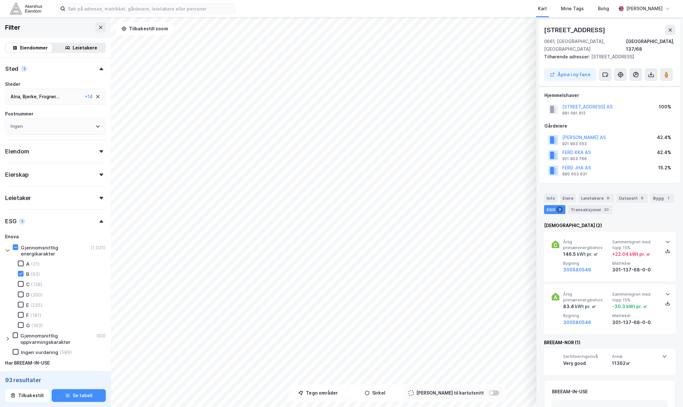
scroll to position [38, 0]
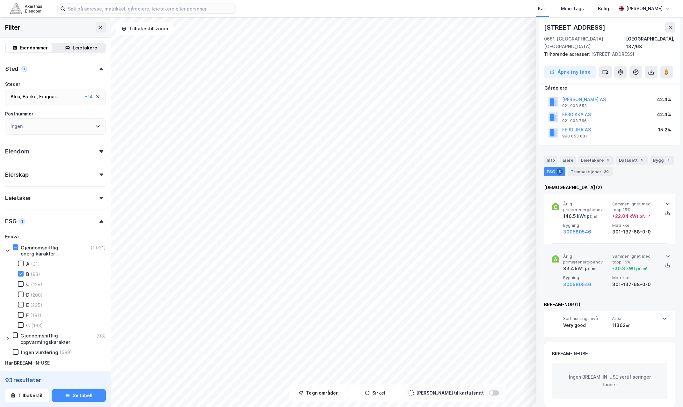
click at [423, 256] on span "Årlig primærenergibehov" at bounding box center [586, 258] width 47 height 11
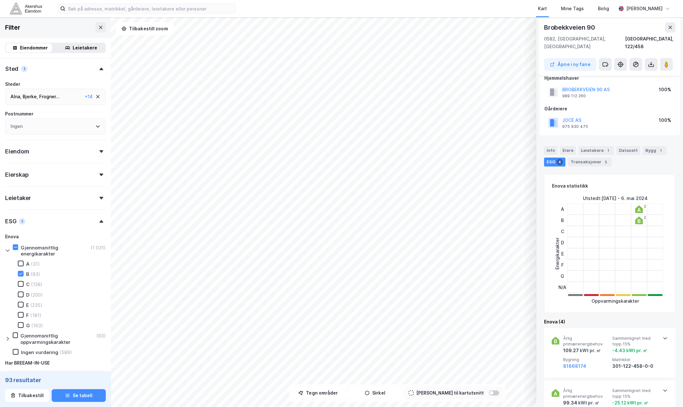
scroll to position [137, 0]
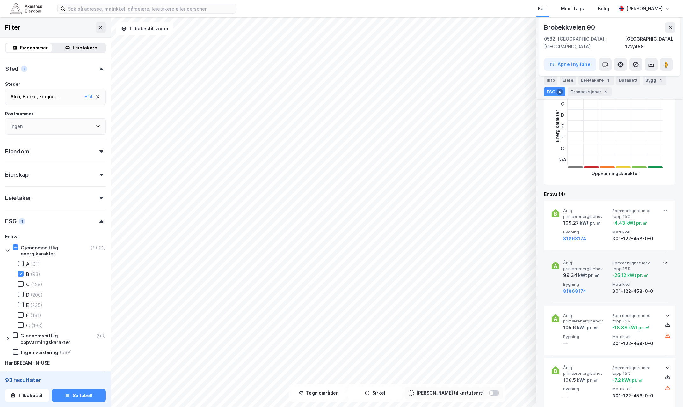
click at [423, 260] on span "Årlig primærenergibehov" at bounding box center [586, 265] width 47 height 11
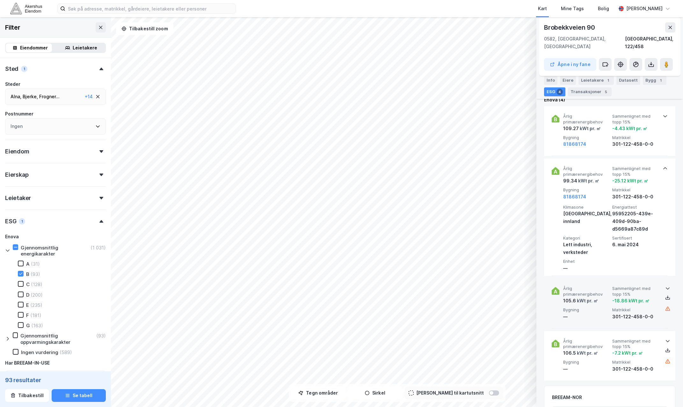
scroll to position [233, 0]
click at [423, 284] on span "Årlig primærenergibehov" at bounding box center [586, 289] width 47 height 11
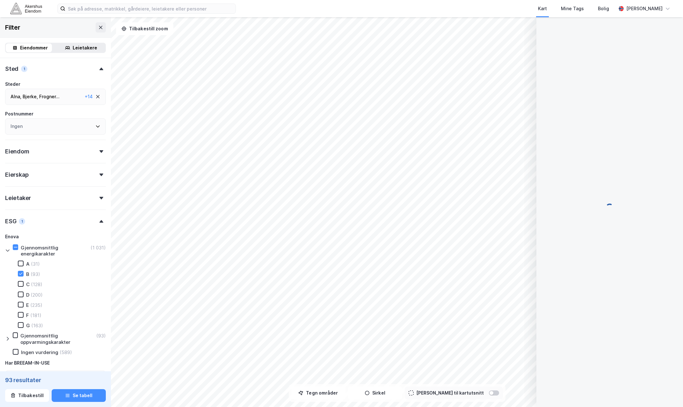
scroll to position [182, 0]
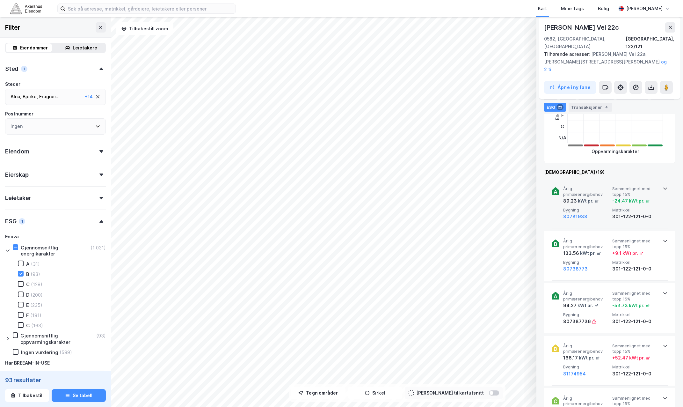
click at [423, 186] on span "Årlig primærenergibehov" at bounding box center [586, 191] width 47 height 11
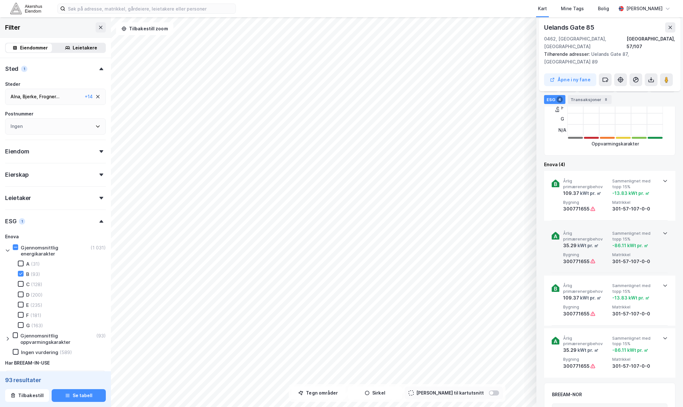
click at [423, 230] on span "Årlig primærenergibehov" at bounding box center [586, 235] width 47 height 11
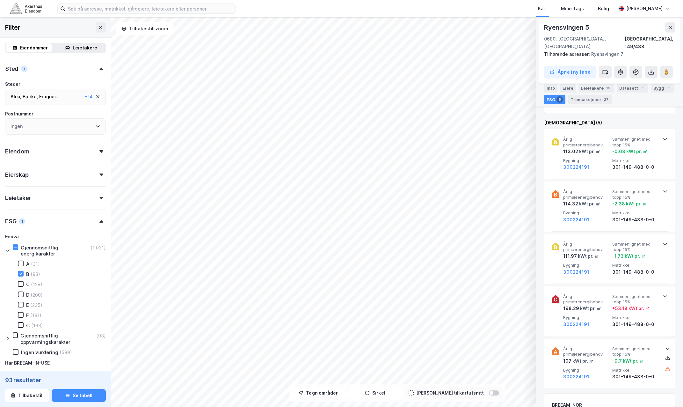
scroll to position [230, 0]
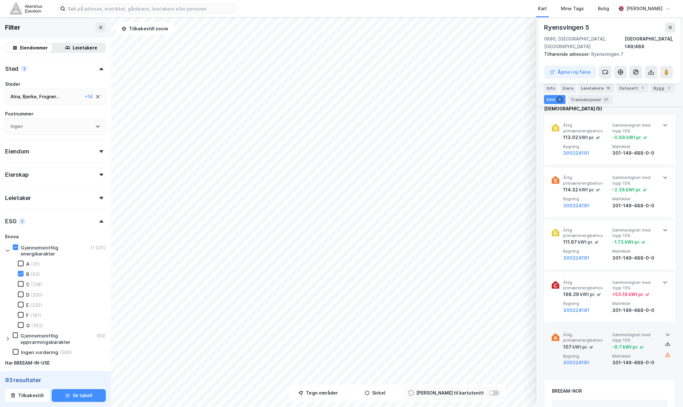
click at [423, 332] on span "Årlig primærenergibehov" at bounding box center [586, 337] width 47 height 11
